Goal: Information Seeking & Learning: Learn about a topic

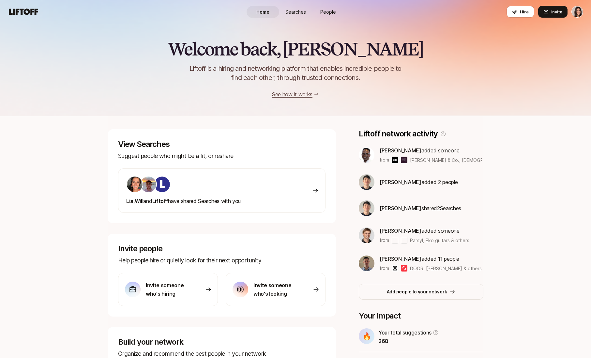
click at [292, 13] on span "Searches" at bounding box center [296, 11] width 21 height 7
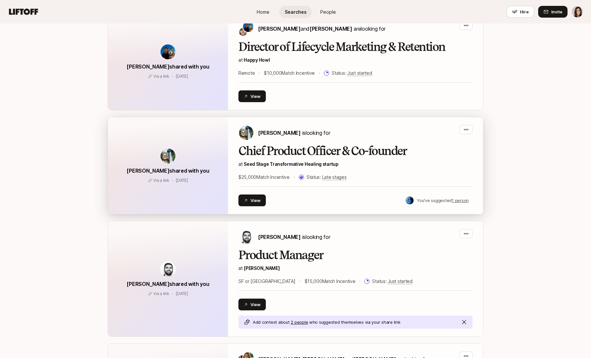
scroll to position [428, 0]
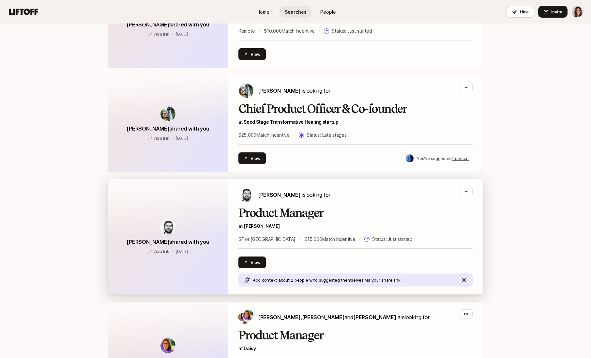
click at [299, 204] on div "[PERSON_NAME] is looking for Product Manager at [PERSON_NAME] or [GEOGRAPHIC_DA…" at bounding box center [356, 237] width 234 height 100
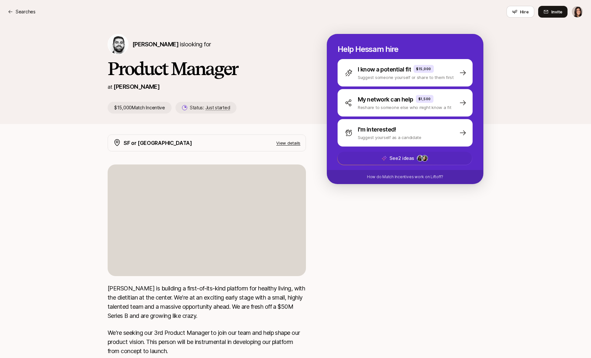
click at [372, 155] on span "See 2 ideas" at bounding box center [405, 158] width 134 height 13
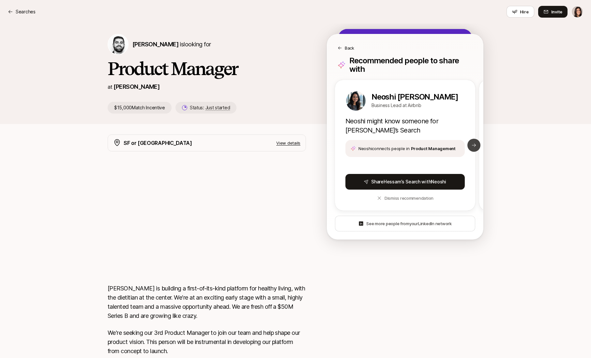
click at [474, 142] on button "Next slide" at bounding box center [474, 145] width 13 height 13
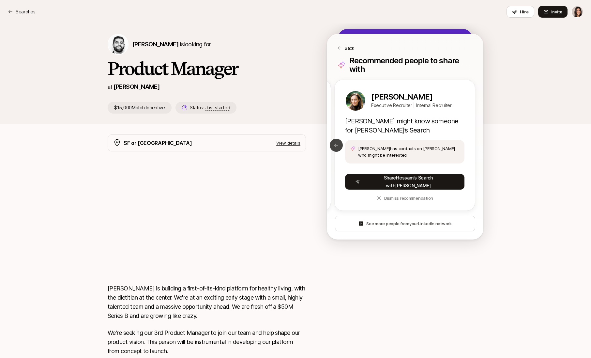
click at [332, 147] on button "Previous slide" at bounding box center [336, 145] width 13 height 13
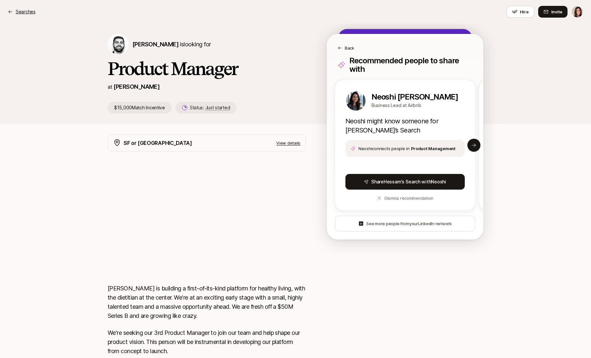
click at [25, 11] on p "Searches" at bounding box center [26, 12] width 20 height 8
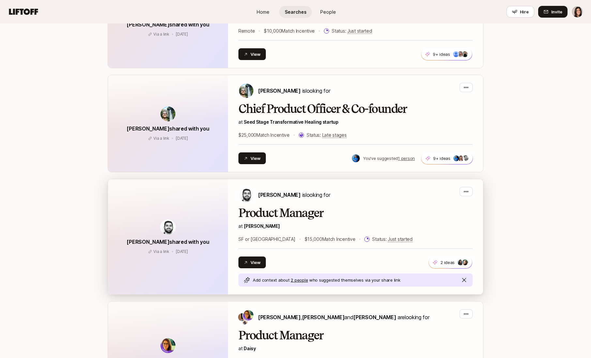
scroll to position [389, 0]
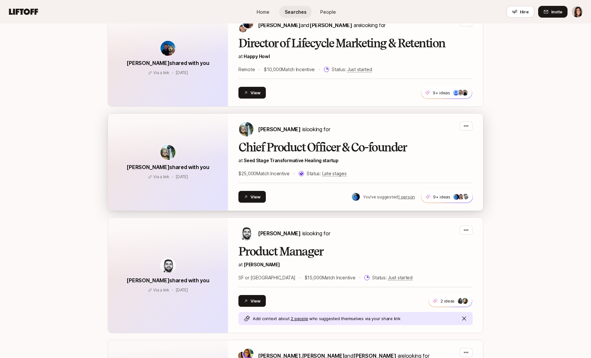
click at [354, 165] on div "Chief Product Officer & Co-founder at Seed Stage Transformative Healing startup…" at bounding box center [356, 159] width 234 height 37
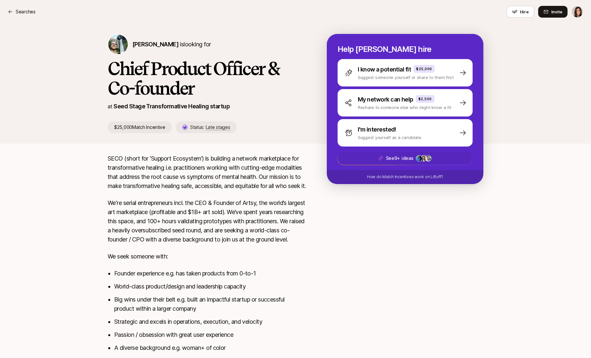
click at [398, 156] on p "See 9+ ideas" at bounding box center [400, 158] width 28 height 8
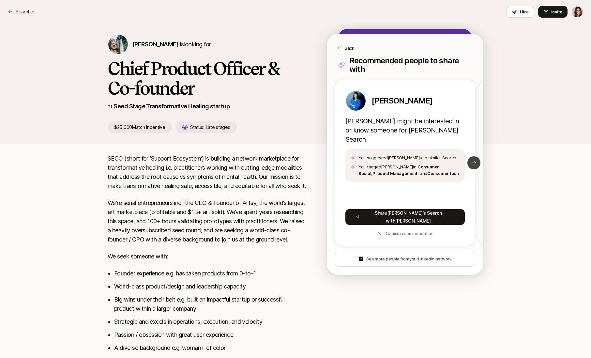
click at [473, 164] on button "Next slide" at bounding box center [474, 162] width 13 height 13
